Goal: Navigation & Orientation: Find specific page/section

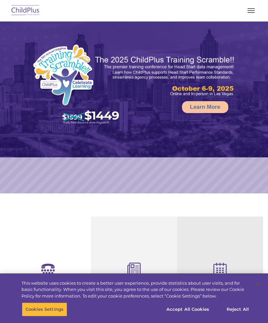
select select "MEDIUM"
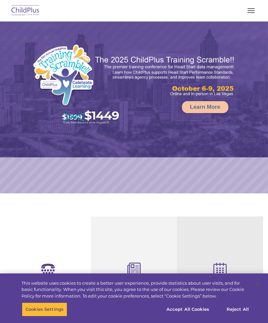
select select "MEDIUM"
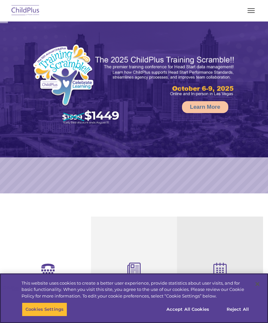
click at [256, 15] on button "button" at bounding box center [251, 10] width 14 height 11
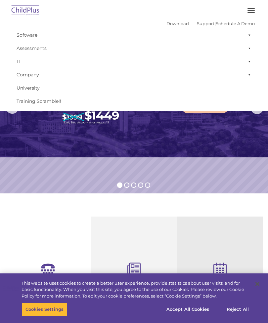
click at [248, 11] on button "button" at bounding box center [251, 10] width 14 height 11
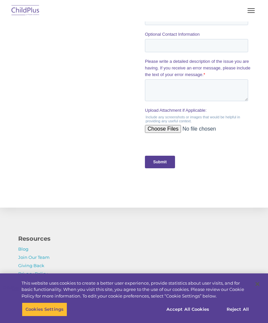
scroll to position [653, 0]
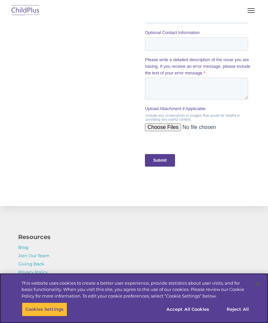
click at [189, 316] on button "Accept All Cookies" at bounding box center [188, 310] width 50 height 14
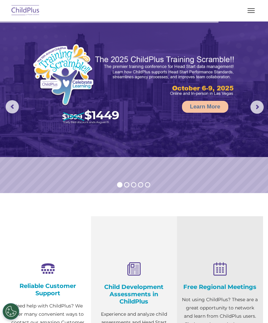
scroll to position [0, 0]
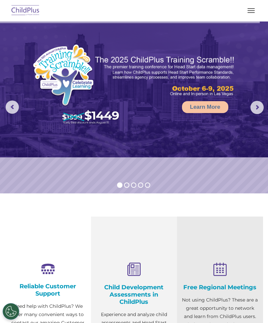
click at [249, 11] on span "button" at bounding box center [250, 10] width 7 height 1
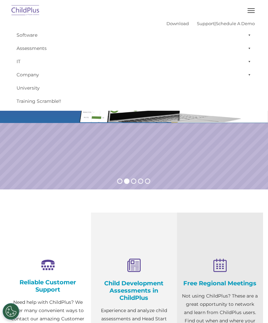
scroll to position [4, 0]
click at [165, 231] on div "Child Development Assessments in ChildPlus Experience and analyze child assessm…" at bounding box center [134, 313] width 86 height 203
click at [137, 265] on icon at bounding box center [134, 266] width 76 height 14
click at [141, 281] on h4 "Child Development Assessments in ChildPlus" at bounding box center [134, 290] width 76 height 22
click at [252, 7] on button "button" at bounding box center [251, 10] width 14 height 11
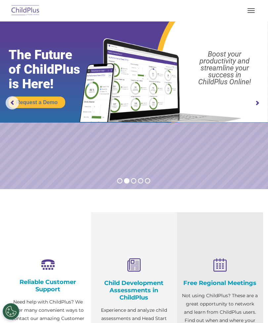
scroll to position [0, 0]
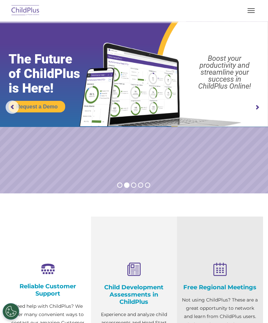
click at [34, 16] on img at bounding box center [25, 11] width 31 height 16
click at [30, 25] on img at bounding box center [134, 73] width 268 height 105
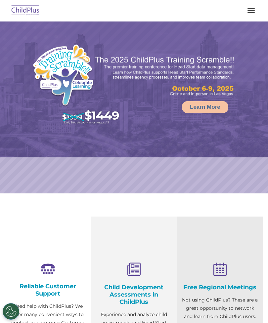
select select "MEDIUM"
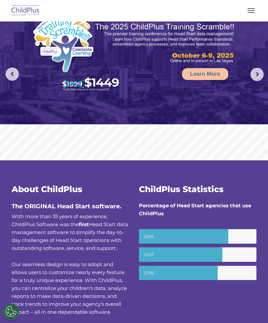
click at [28, 4] on img at bounding box center [25, 11] width 31 height 16
click at [27, 15] on img at bounding box center [25, 11] width 31 height 16
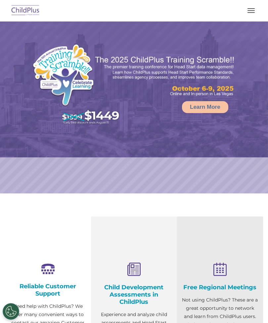
select select "MEDIUM"
